Goal: Task Accomplishment & Management: Manage account settings

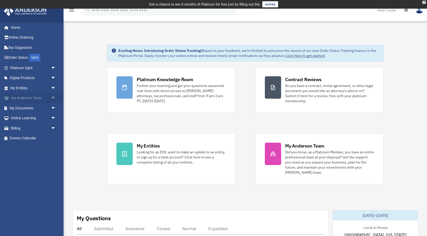
click at [47, 97] on link "My Anderson Team arrow_drop_down" at bounding box center [34, 98] width 60 height 10
click at [54, 98] on span "arrow_drop_down" at bounding box center [56, 98] width 10 height 10
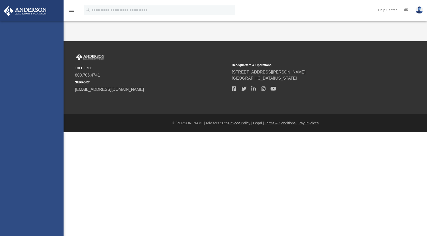
click at [49, 107] on div "summers.arlene@gmail.com Sign Out summers.arlene@gmail.com Home Online Ordering…" at bounding box center [32, 139] width 64 height 236
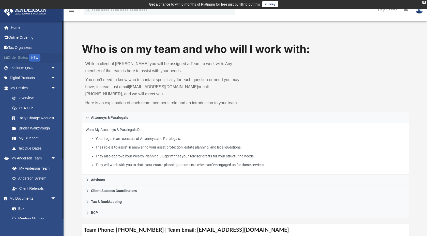
click at [27, 59] on link "Order Status NEW" at bounding box center [34, 58] width 60 height 10
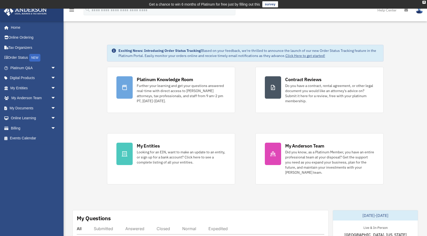
click at [418, 12] on img at bounding box center [420, 9] width 8 height 7
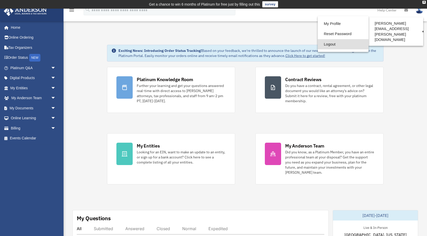
click at [336, 44] on link "Logout" at bounding box center [343, 44] width 51 height 10
